Goal: Task Accomplishment & Management: Use online tool/utility

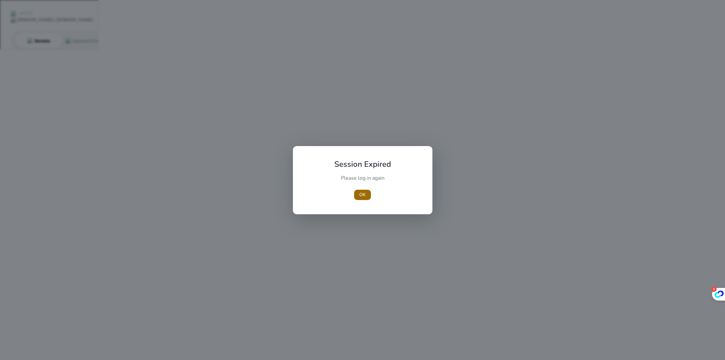
click at [363, 194] on span "OK" at bounding box center [362, 194] width 6 height 7
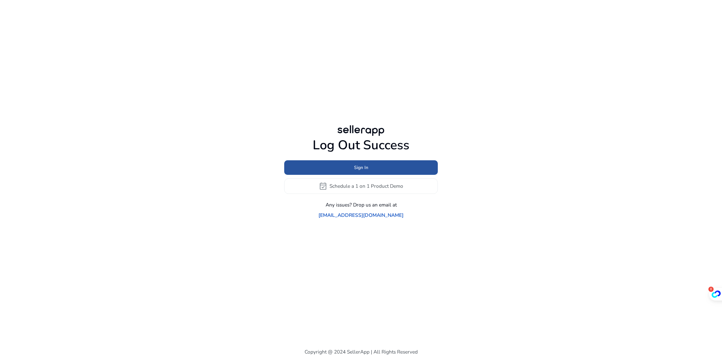
click at [366, 171] on span "Sign In" at bounding box center [361, 167] width 14 height 7
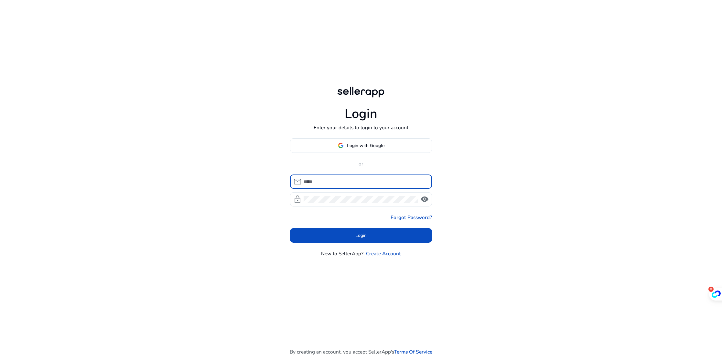
type input "**********"
click at [371, 142] on span "Login with Google" at bounding box center [366, 145] width 38 height 7
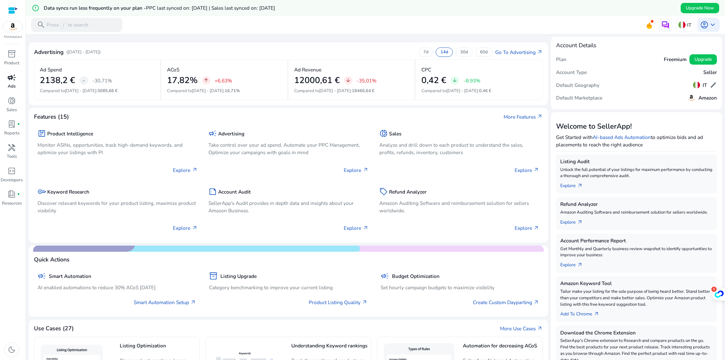
click at [13, 80] on span "campaign" at bounding box center [11, 77] width 8 height 8
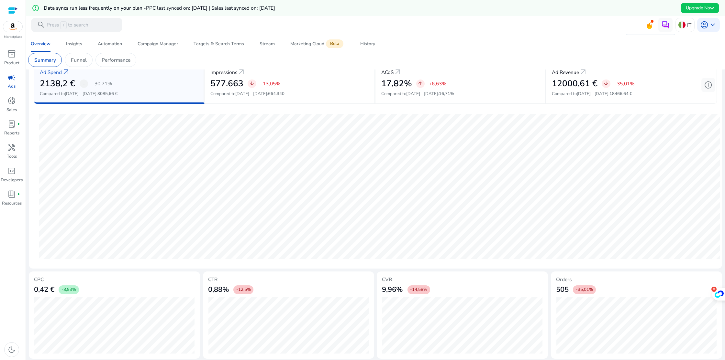
scroll to position [116, 0]
click at [117, 44] on div "Automation" at bounding box center [110, 44] width 24 height 5
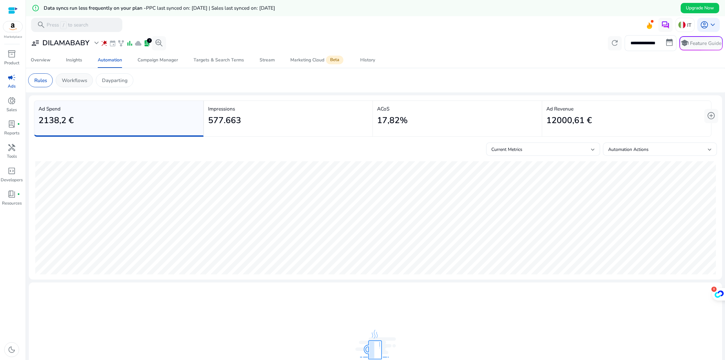
click at [76, 79] on p "Workflows" at bounding box center [74, 80] width 25 height 7
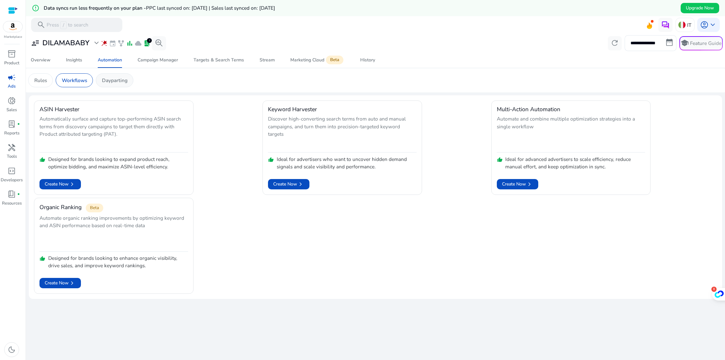
click at [112, 84] on p "Dayparting" at bounding box center [115, 80] width 26 height 7
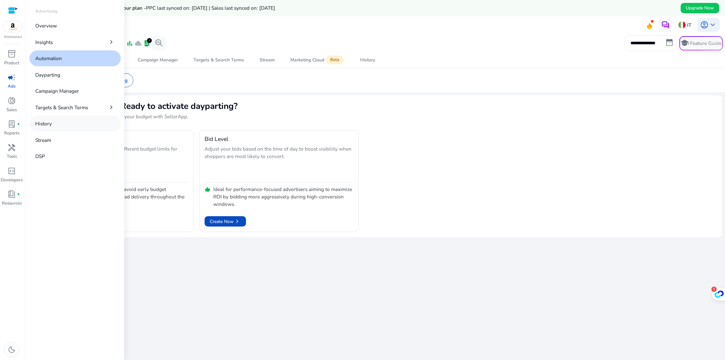
click at [41, 124] on p "History" at bounding box center [43, 123] width 16 height 7
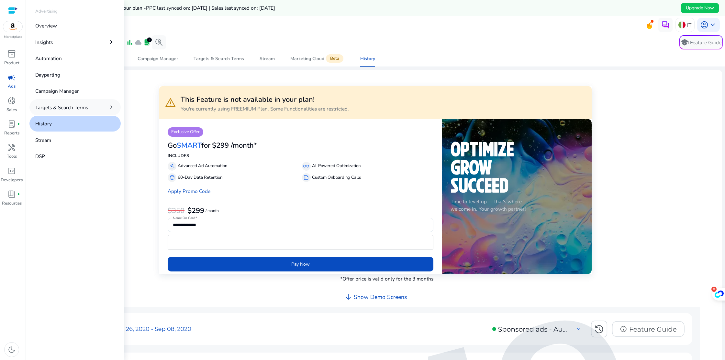
click at [42, 108] on p "Targets & Search Terms" at bounding box center [61, 107] width 53 height 7
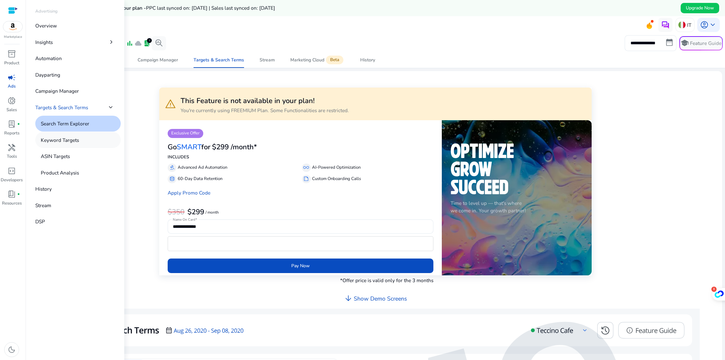
click at [46, 138] on p "Keyword Targets" at bounding box center [60, 139] width 38 height 7
click at [59, 90] on p "Campaign Manager" at bounding box center [57, 90] width 44 height 7
